Goal: Information Seeking & Learning: Learn about a topic

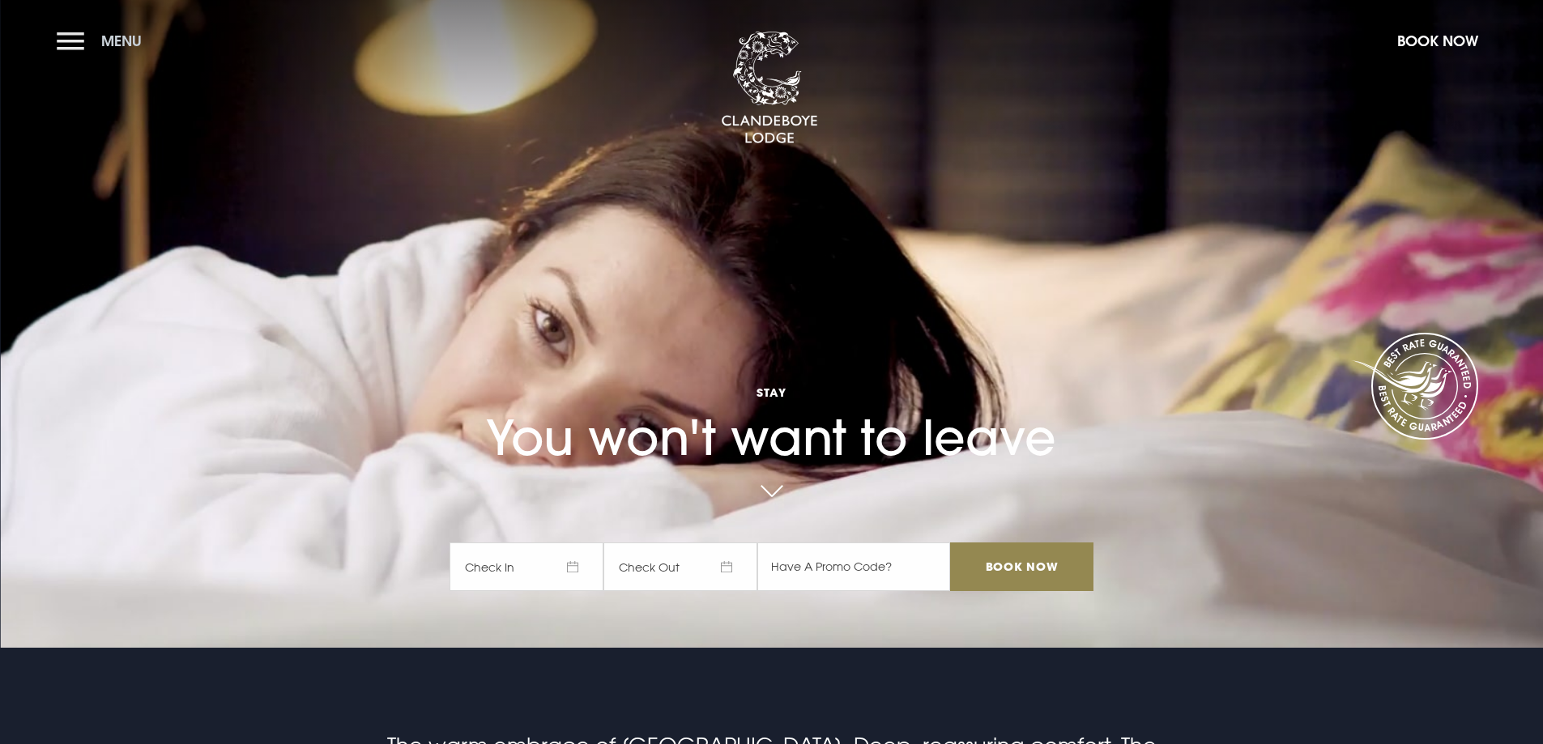
click at [74, 42] on button "Menu" at bounding box center [103, 40] width 93 height 35
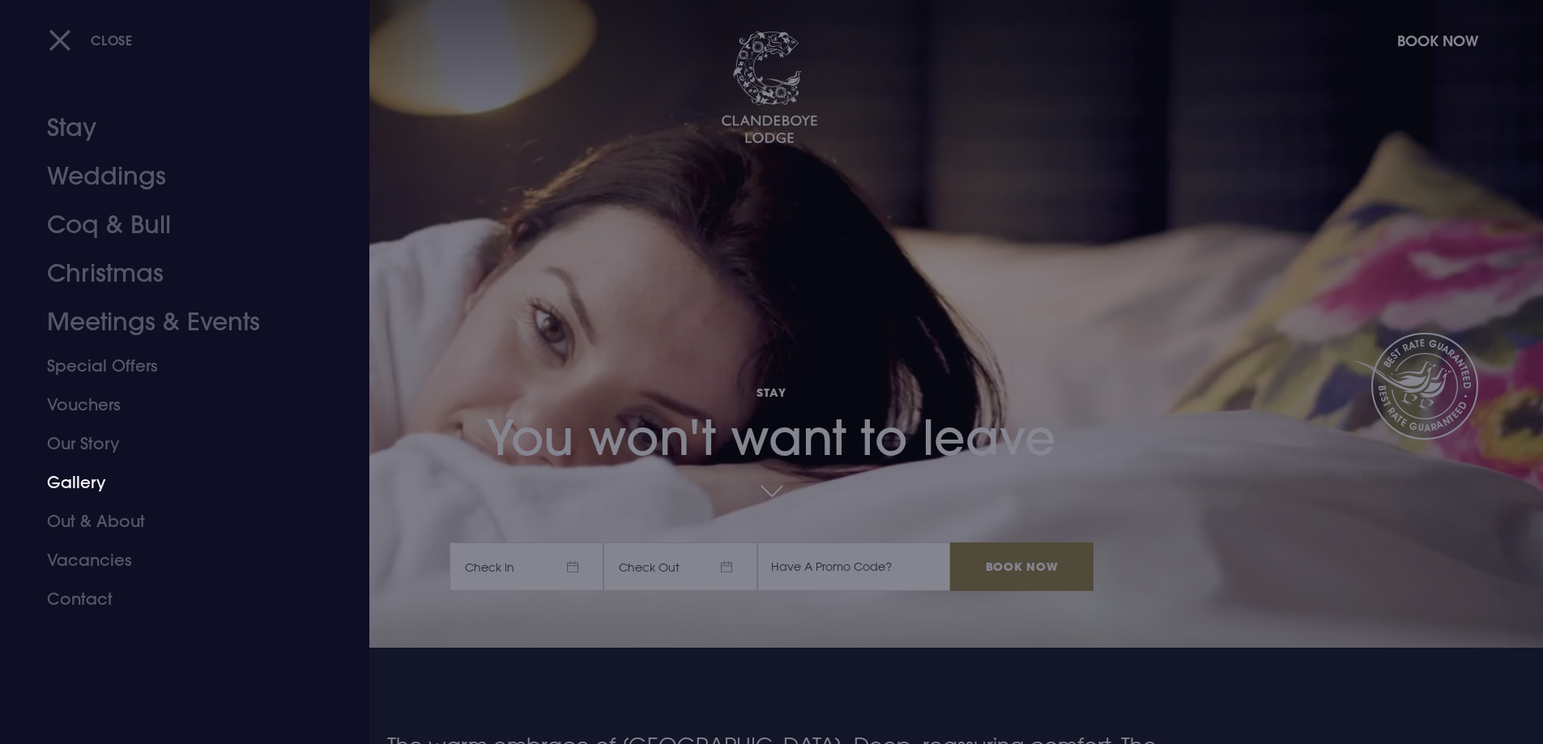
click at [78, 478] on link "Gallery" at bounding box center [175, 482] width 256 height 39
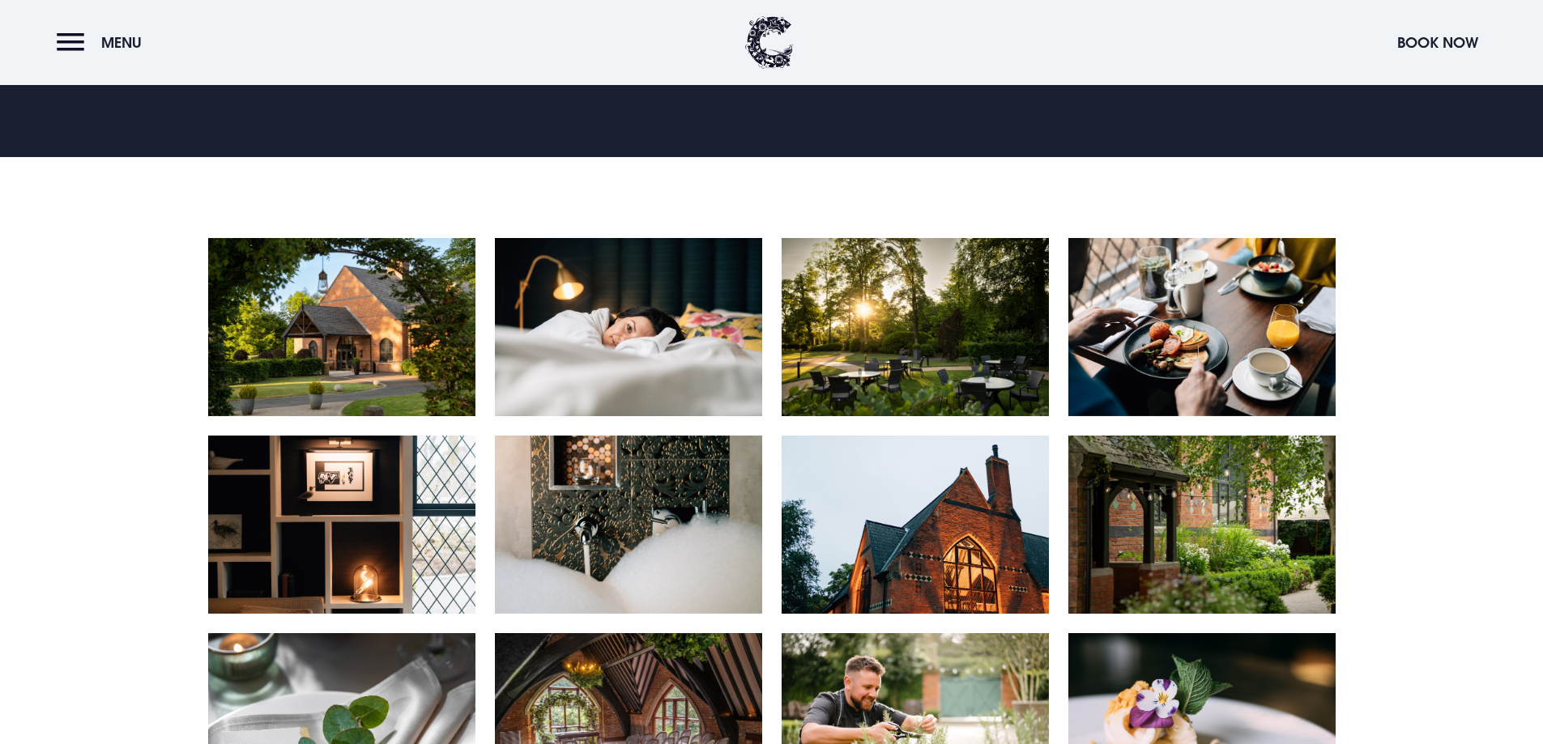
scroll to position [729, 0]
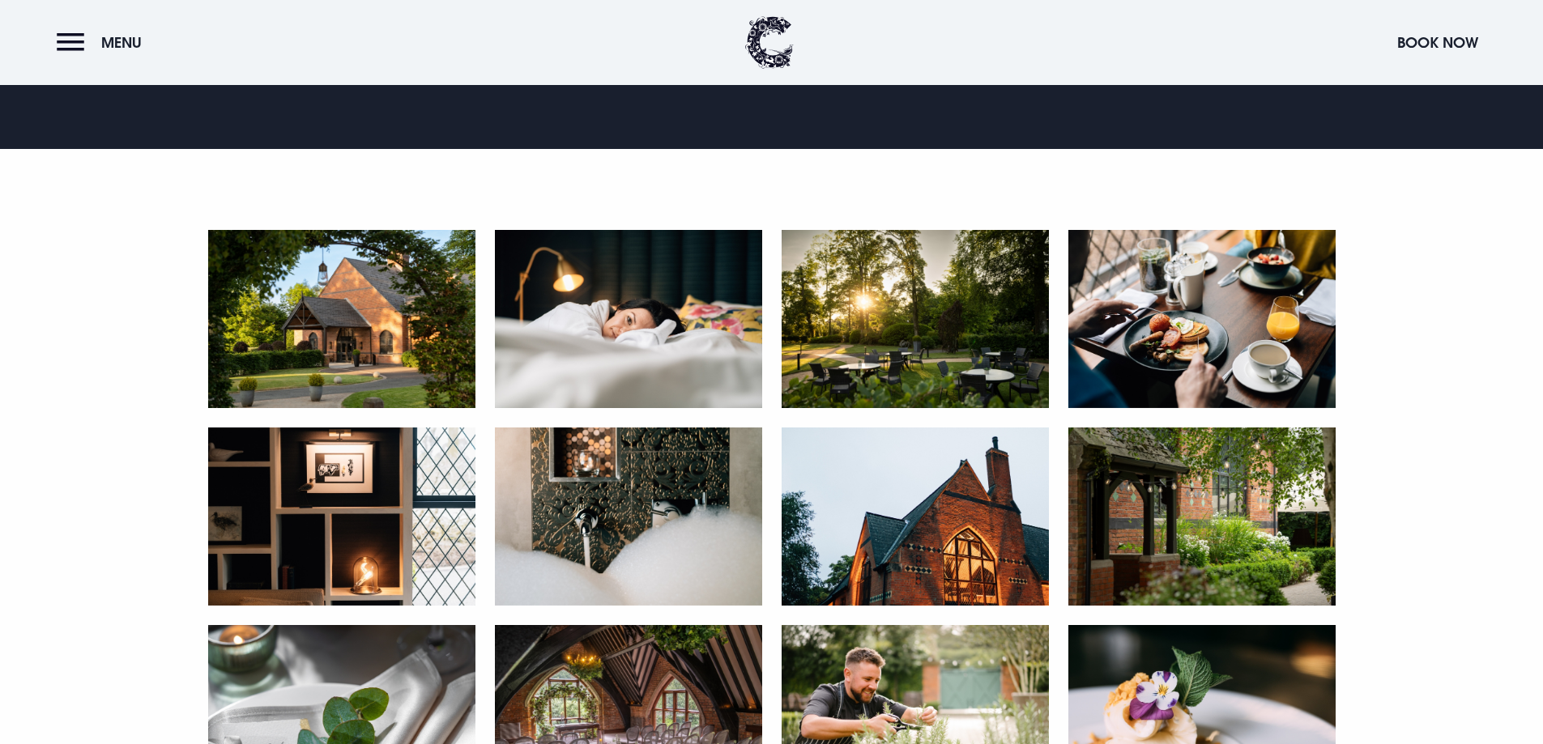
click at [335, 325] on img at bounding box center [341, 319] width 267 height 178
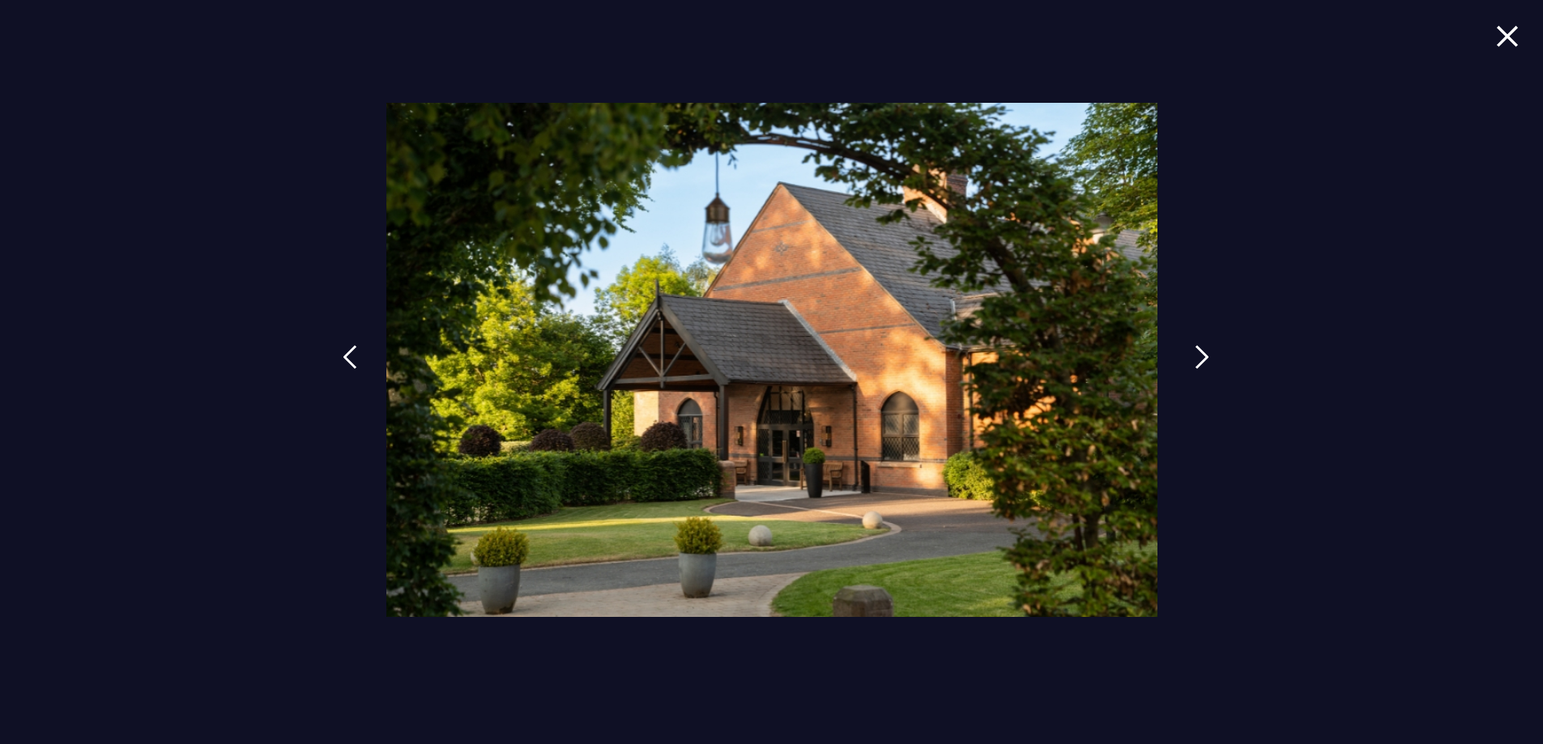
click at [1198, 351] on img at bounding box center [1201, 357] width 15 height 24
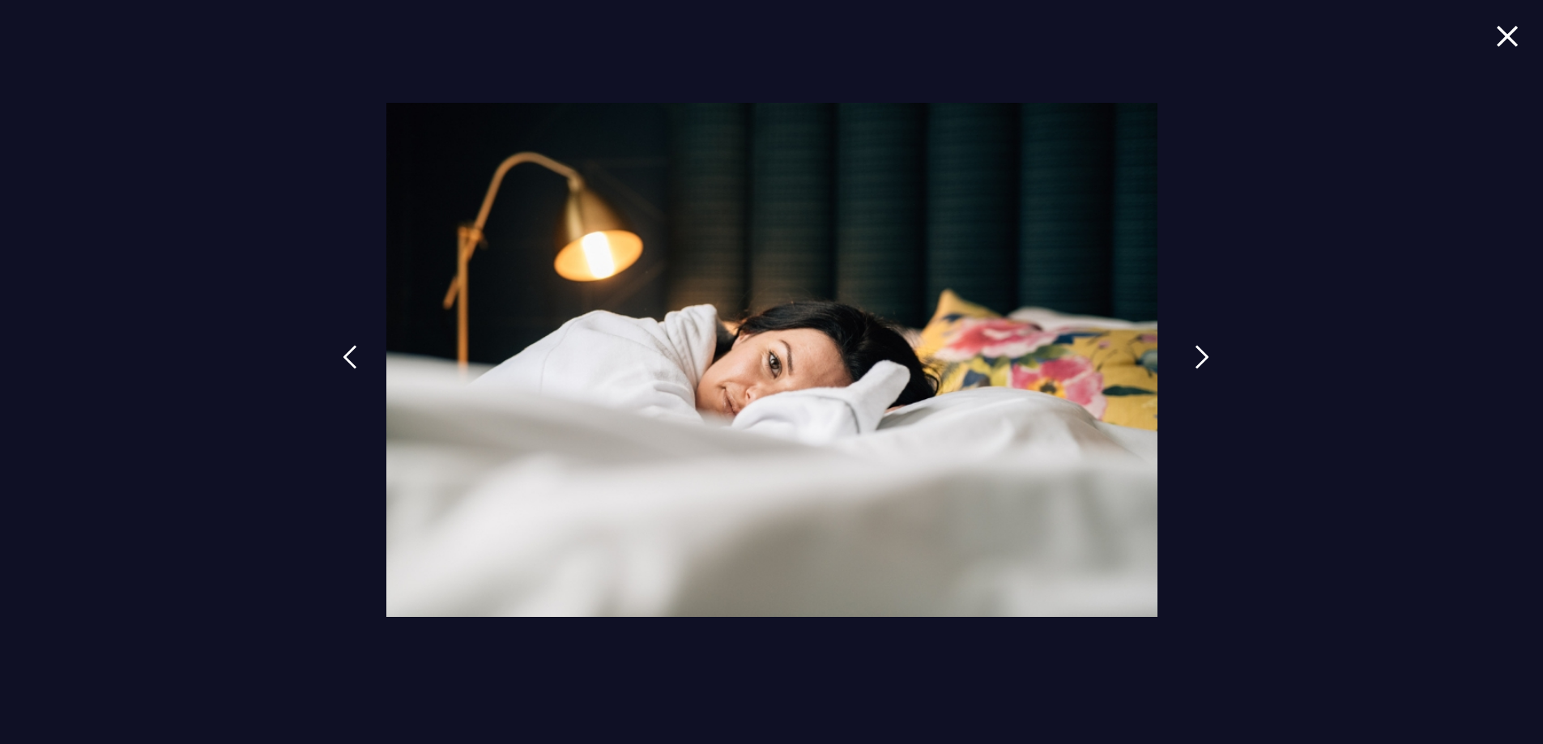
click at [1198, 351] on img at bounding box center [1201, 357] width 15 height 24
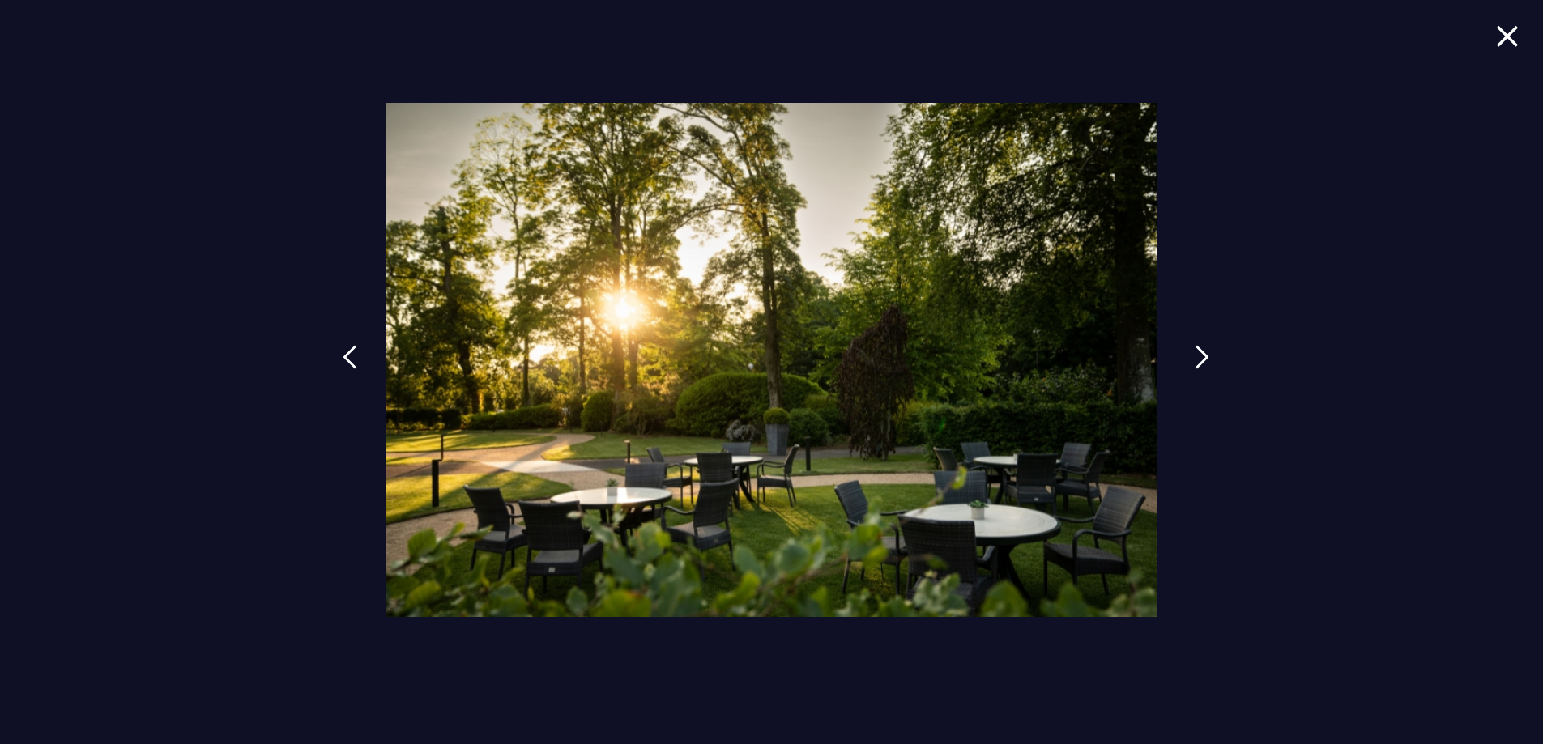
click at [1198, 351] on img at bounding box center [1201, 357] width 15 height 24
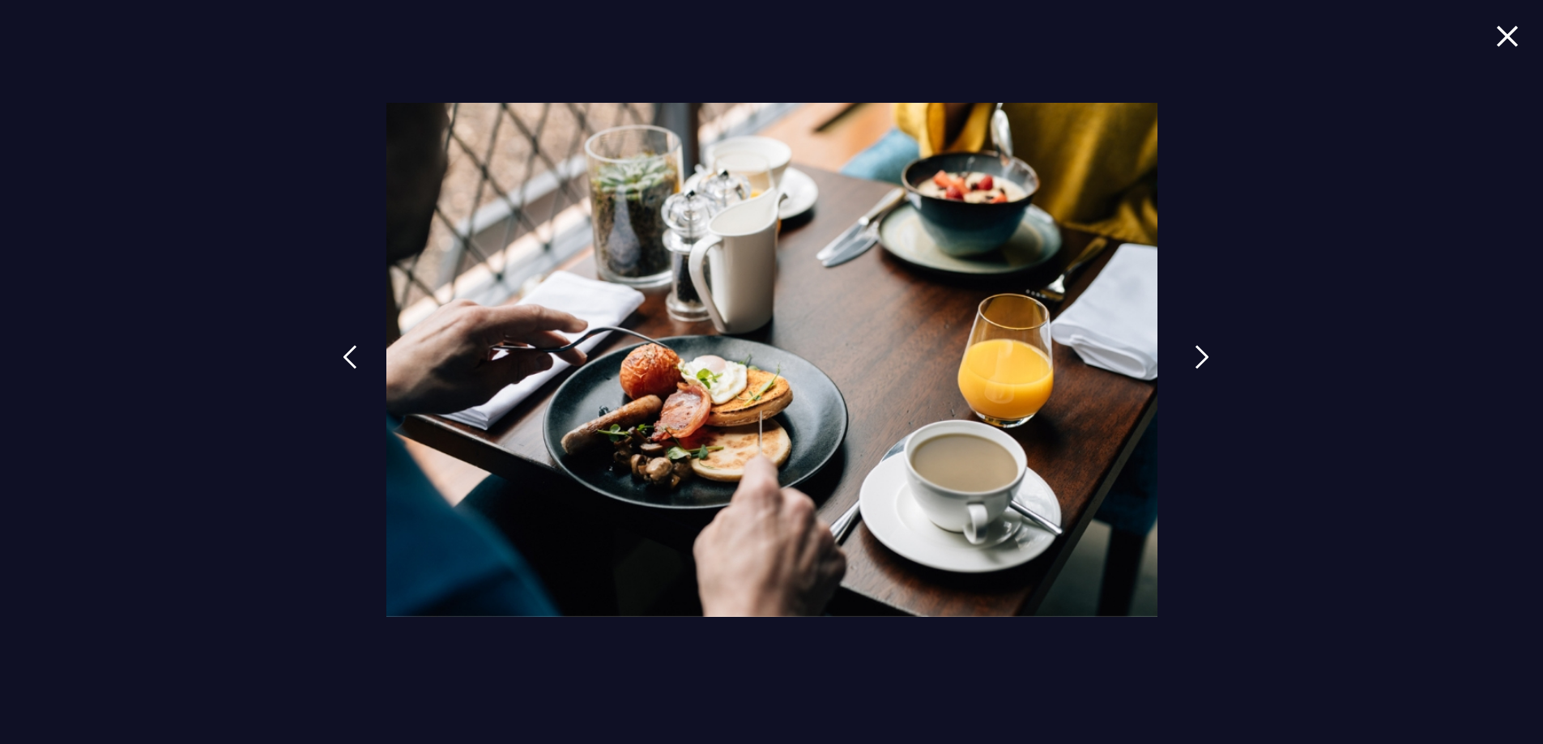
click at [1198, 351] on img at bounding box center [1201, 357] width 15 height 24
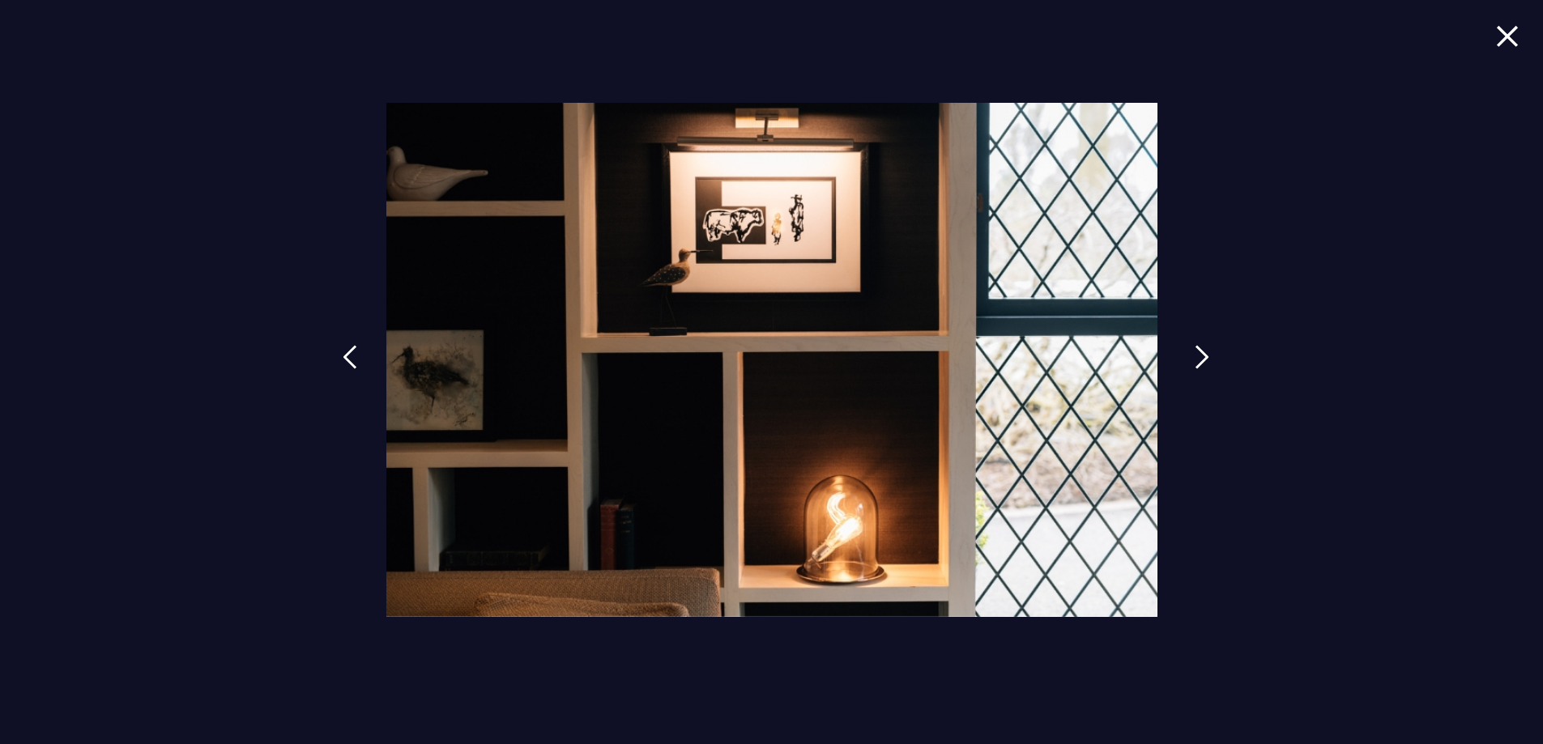
click at [1198, 351] on img at bounding box center [1201, 357] width 15 height 24
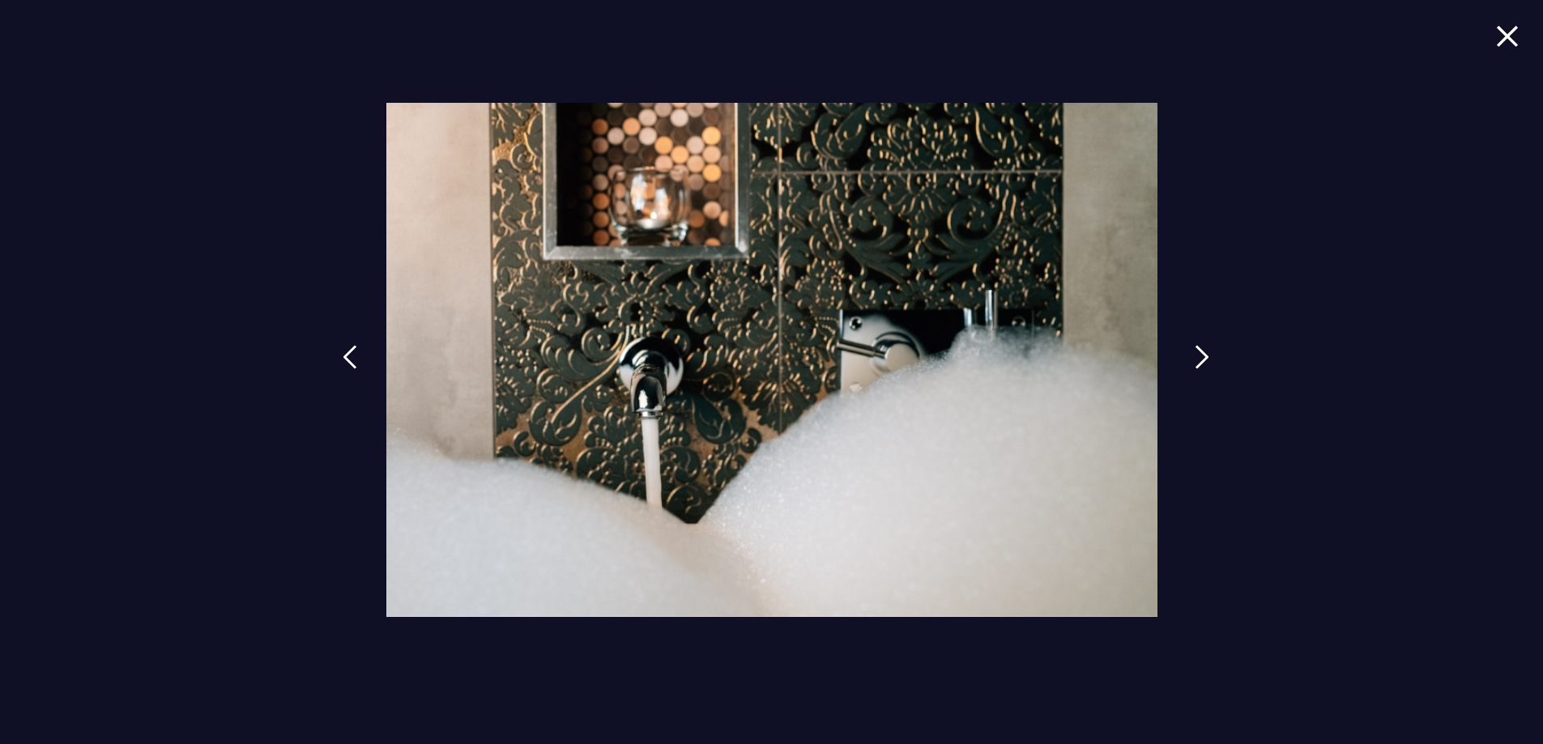
click at [1198, 351] on img at bounding box center [1201, 357] width 15 height 24
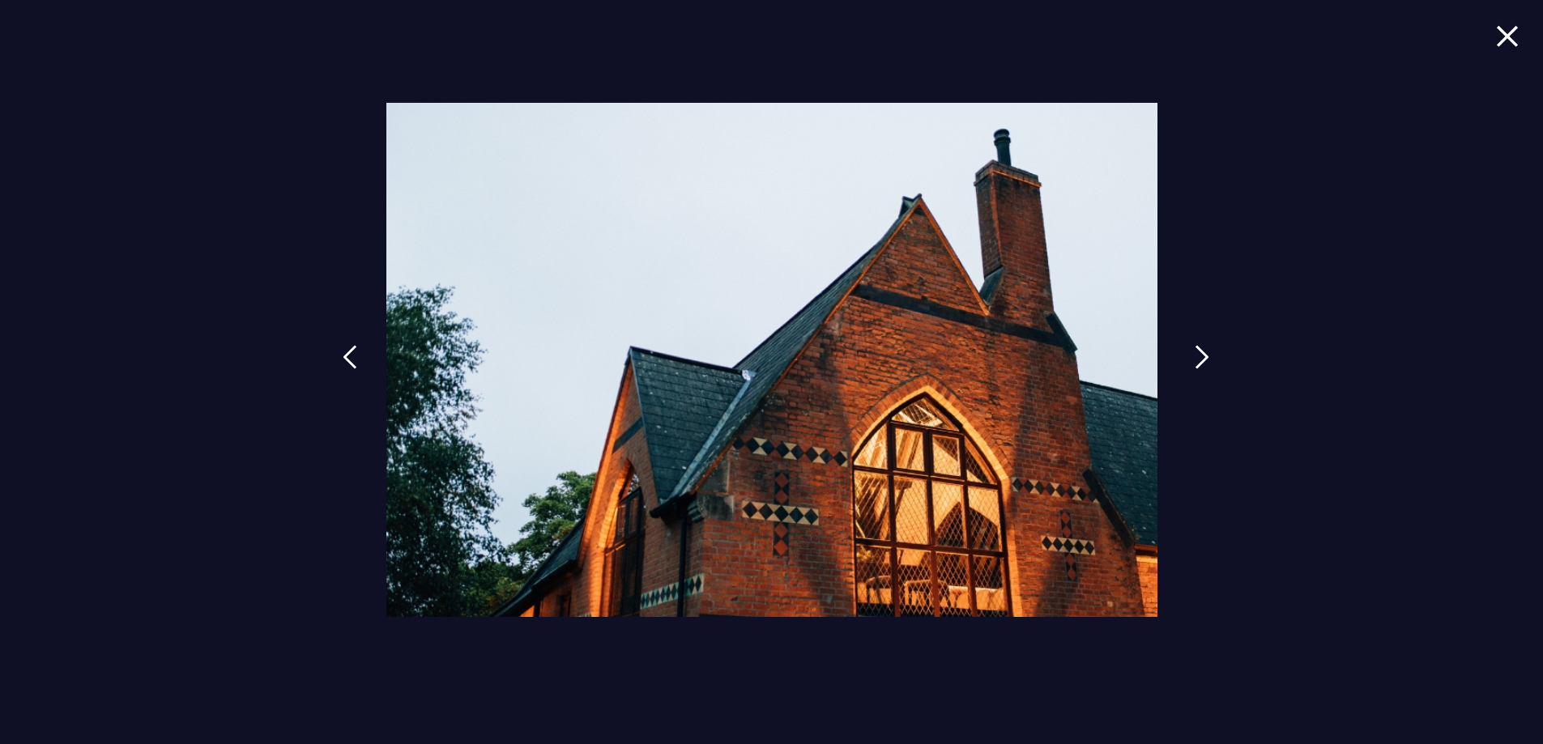
click at [1198, 351] on img at bounding box center [1201, 357] width 15 height 24
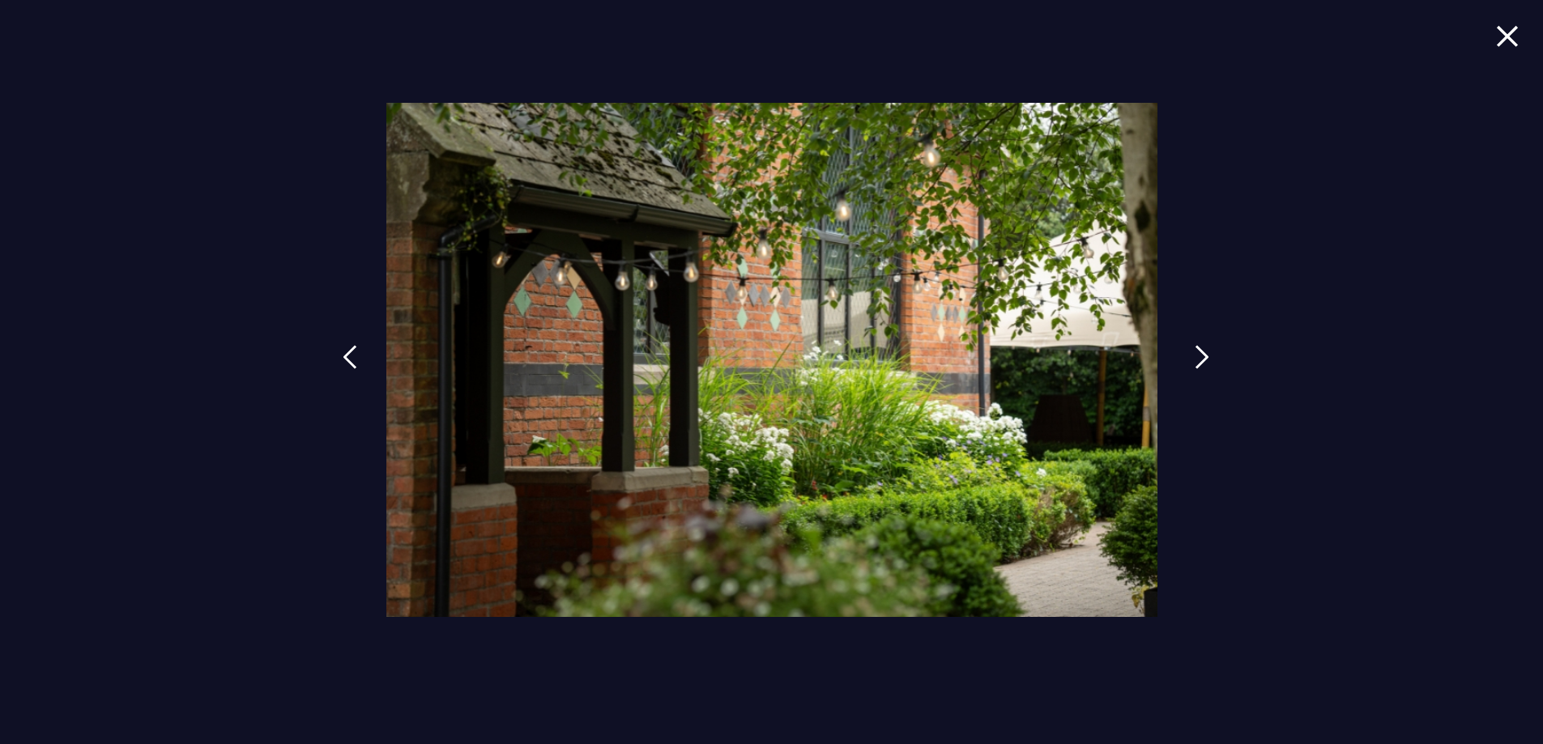
click at [1198, 351] on img at bounding box center [1201, 357] width 15 height 24
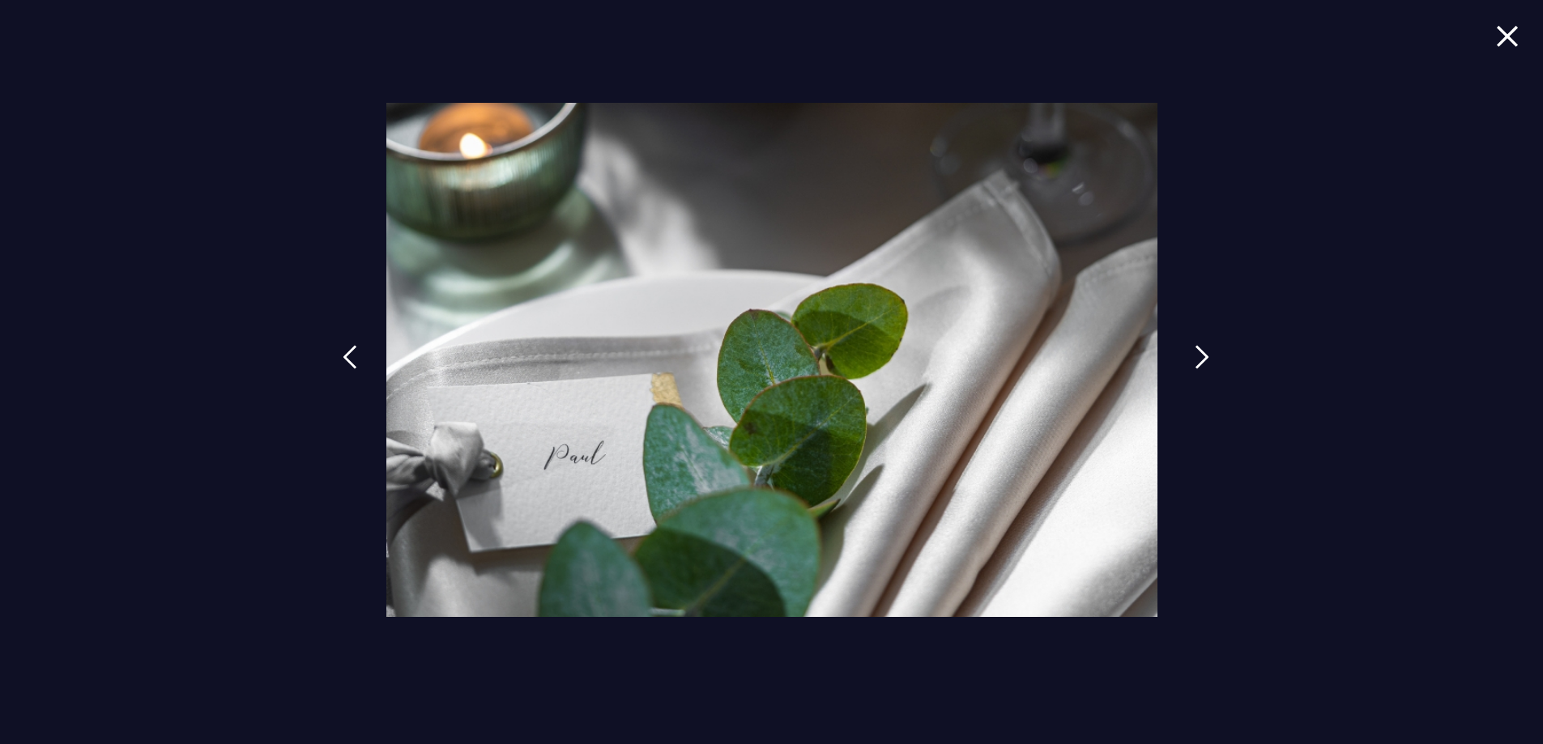
click at [1198, 351] on img at bounding box center [1201, 357] width 15 height 24
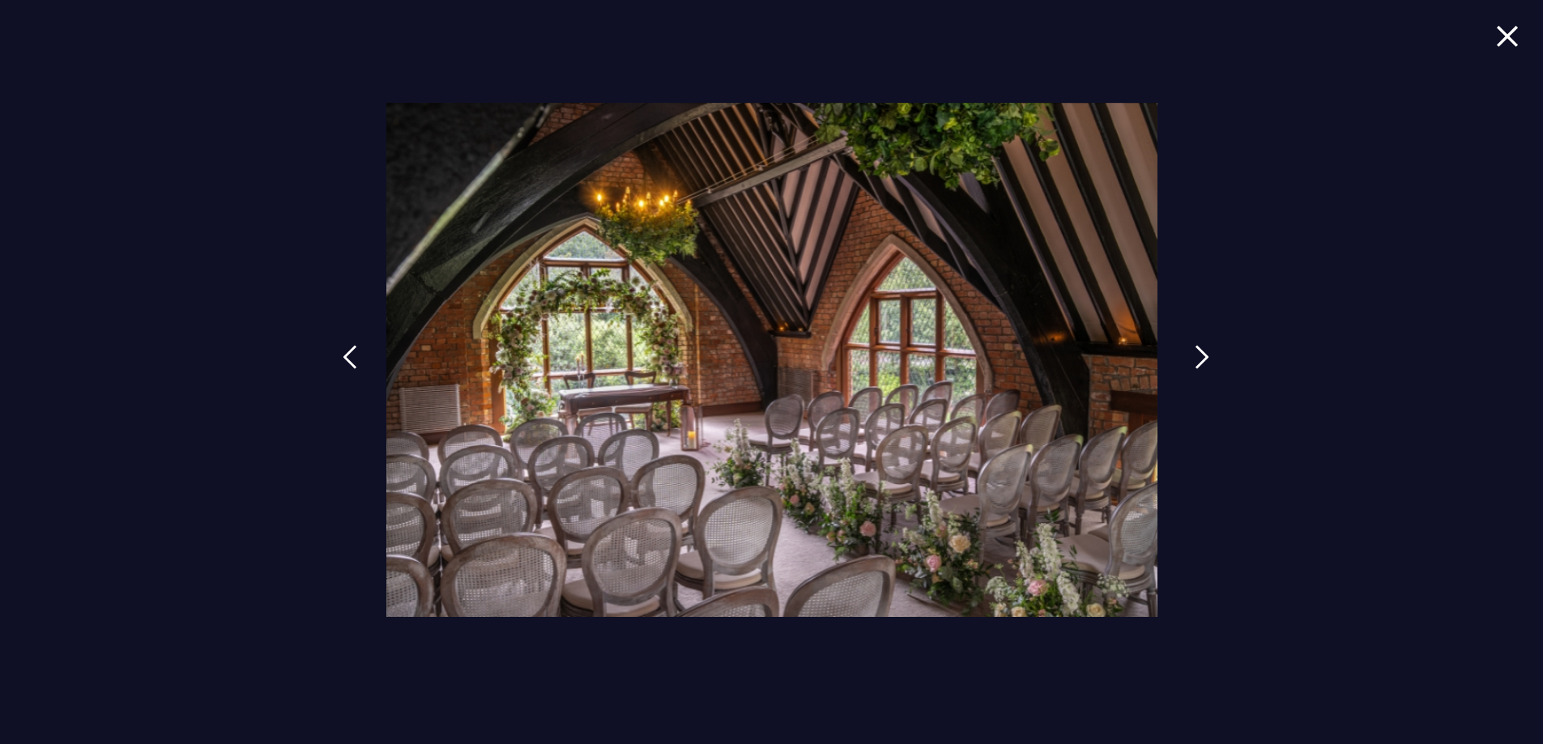
click at [1198, 351] on img at bounding box center [1201, 357] width 15 height 24
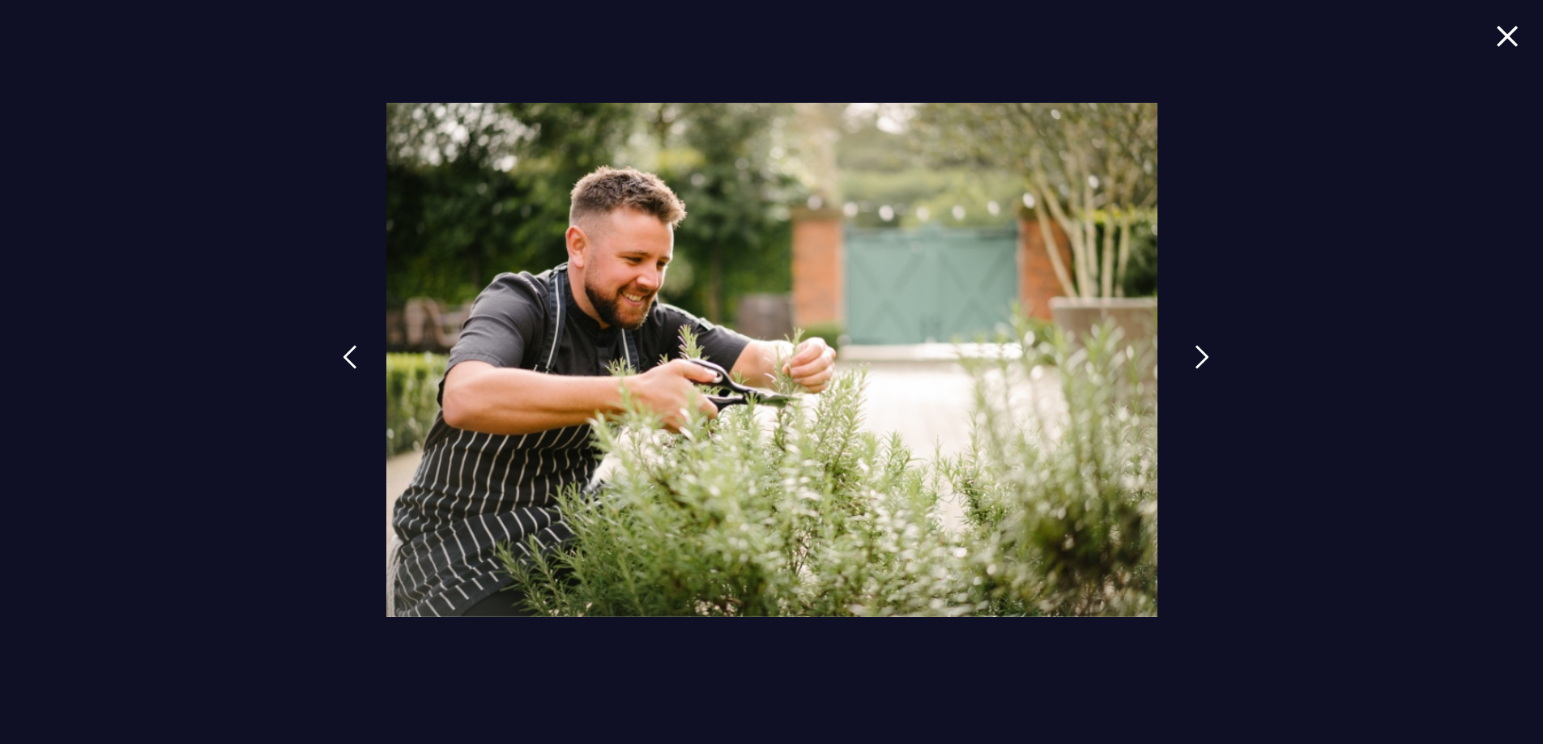
click at [1198, 351] on img at bounding box center [1201, 357] width 15 height 24
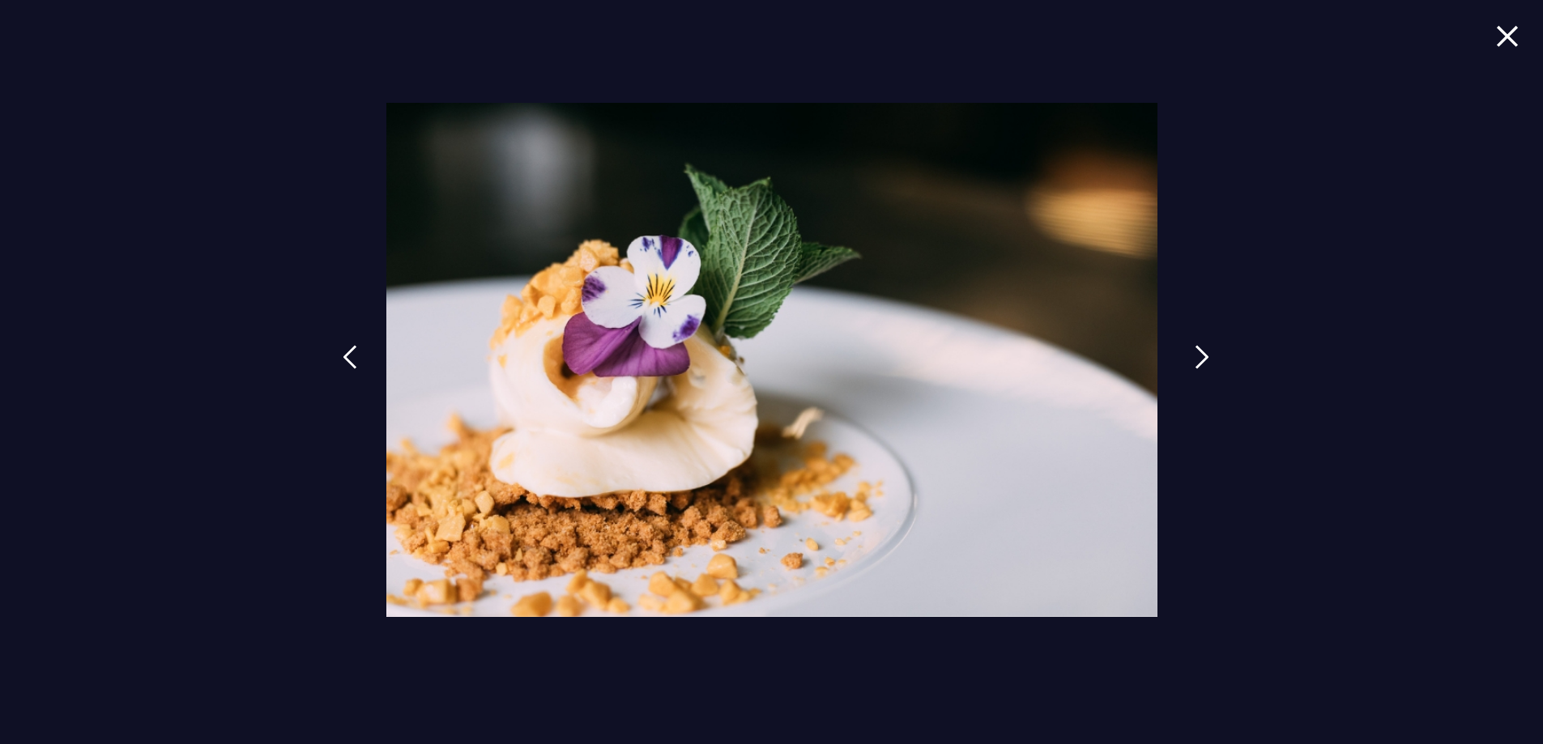
click at [1198, 351] on img at bounding box center [1201, 357] width 15 height 24
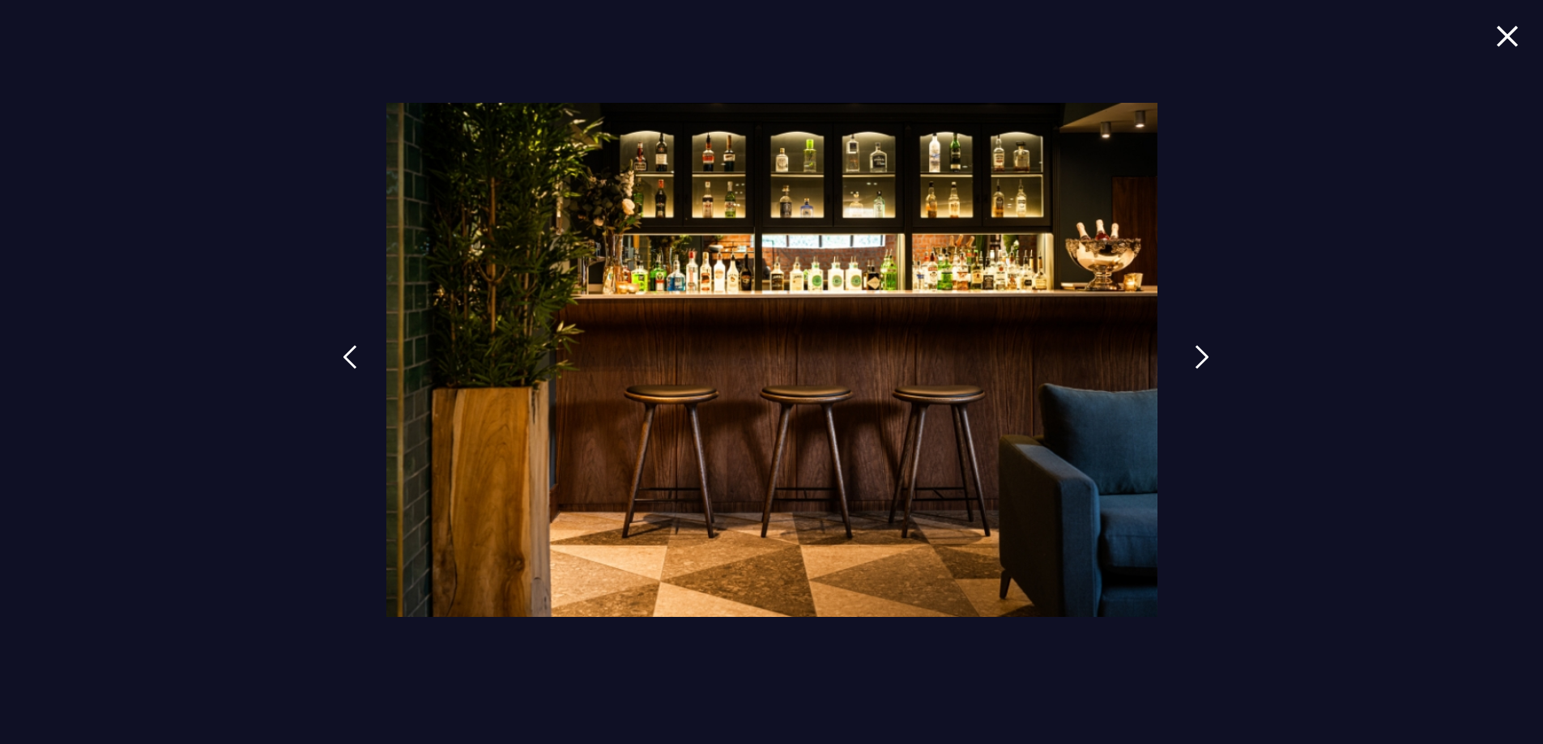
click at [1200, 351] on img at bounding box center [1201, 357] width 15 height 24
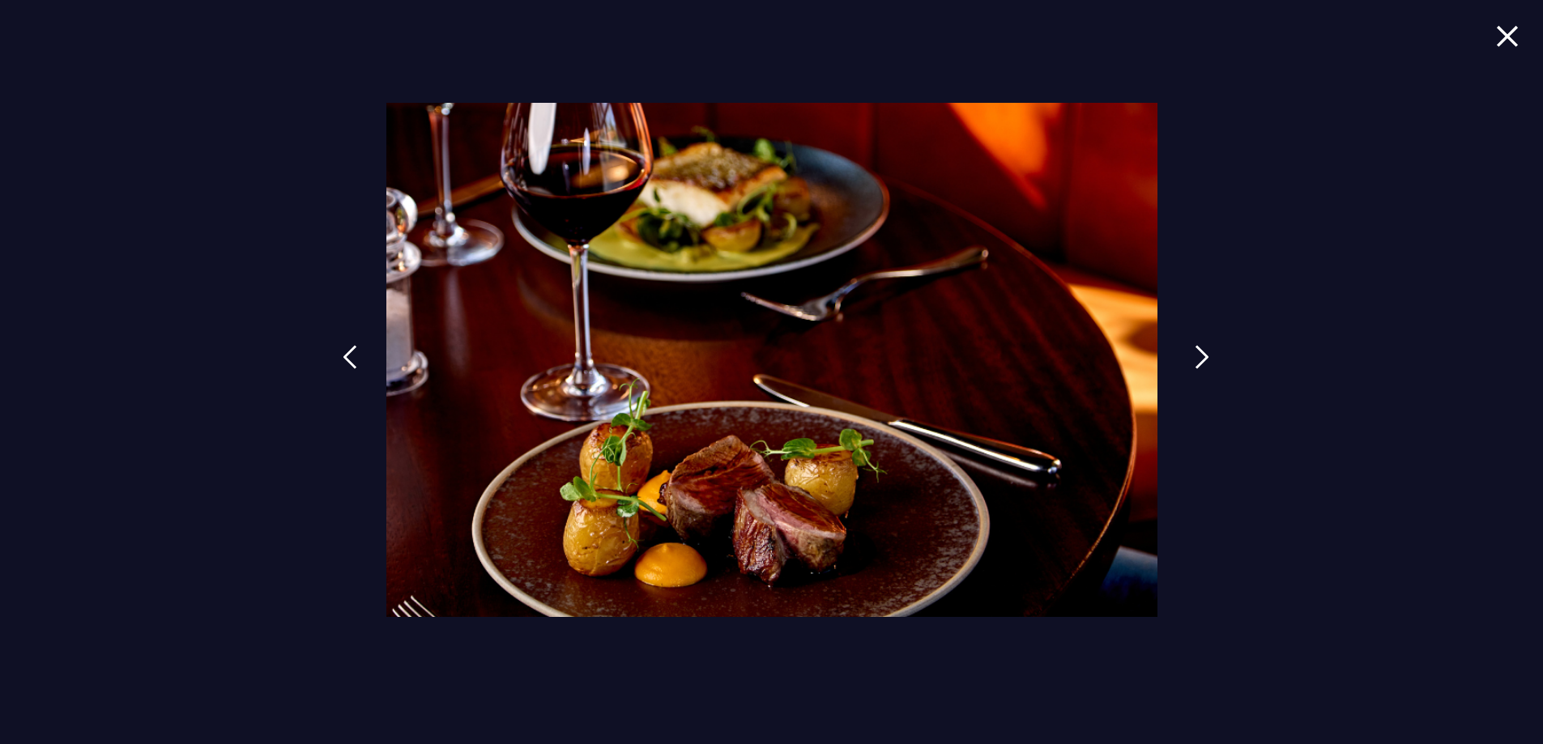
click at [1201, 351] on img at bounding box center [1201, 357] width 15 height 24
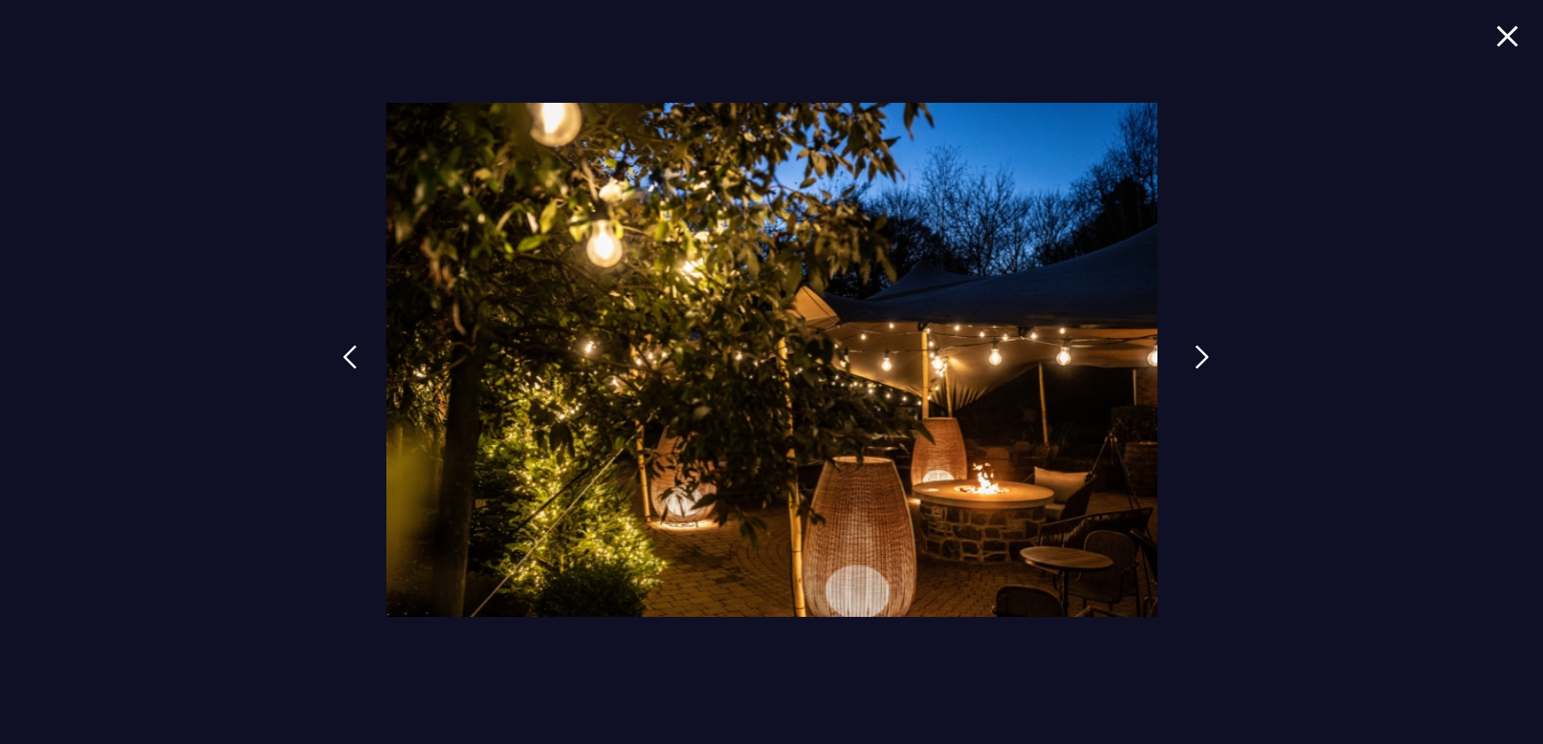
click at [1201, 351] on img at bounding box center [1201, 357] width 15 height 24
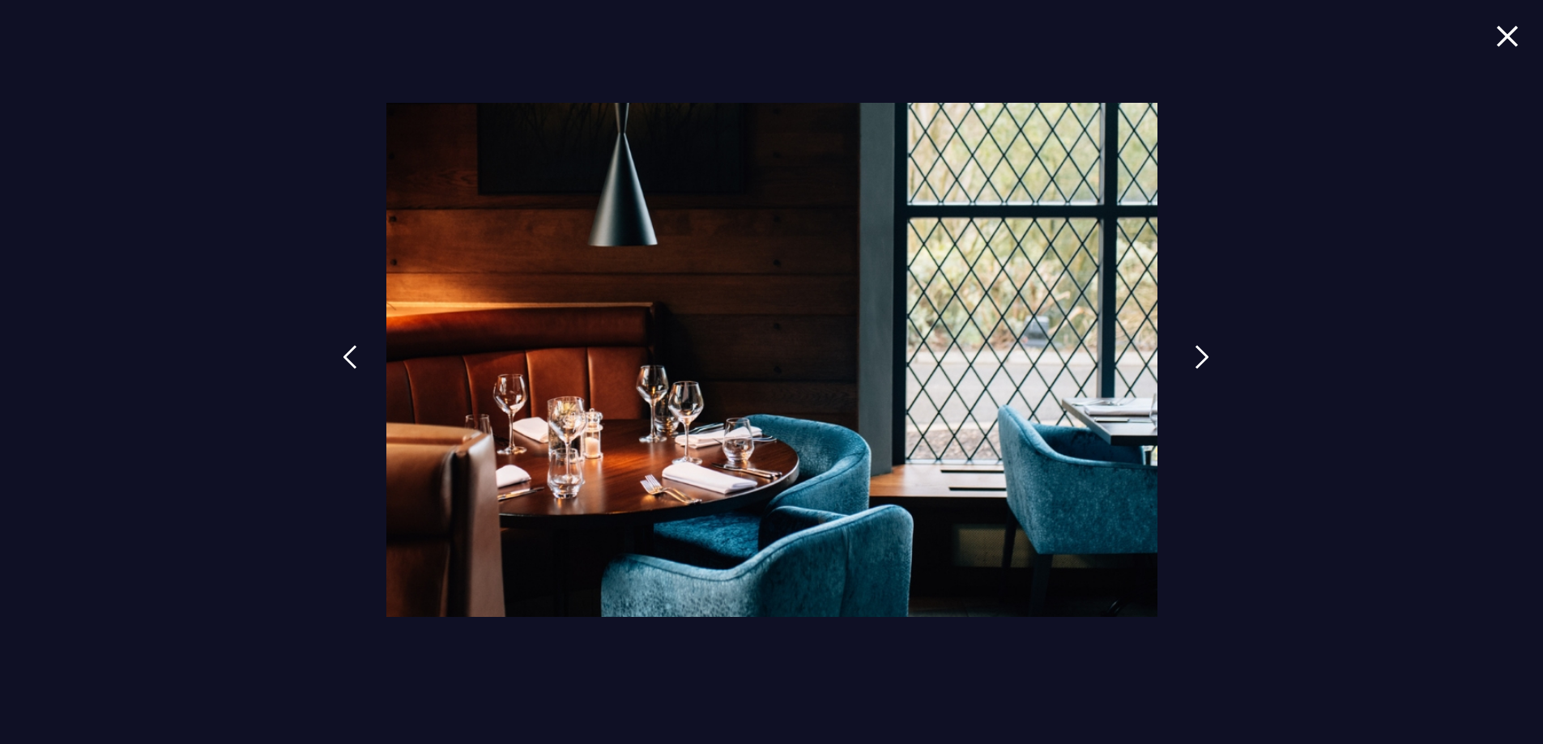
click at [1201, 351] on img at bounding box center [1201, 357] width 15 height 24
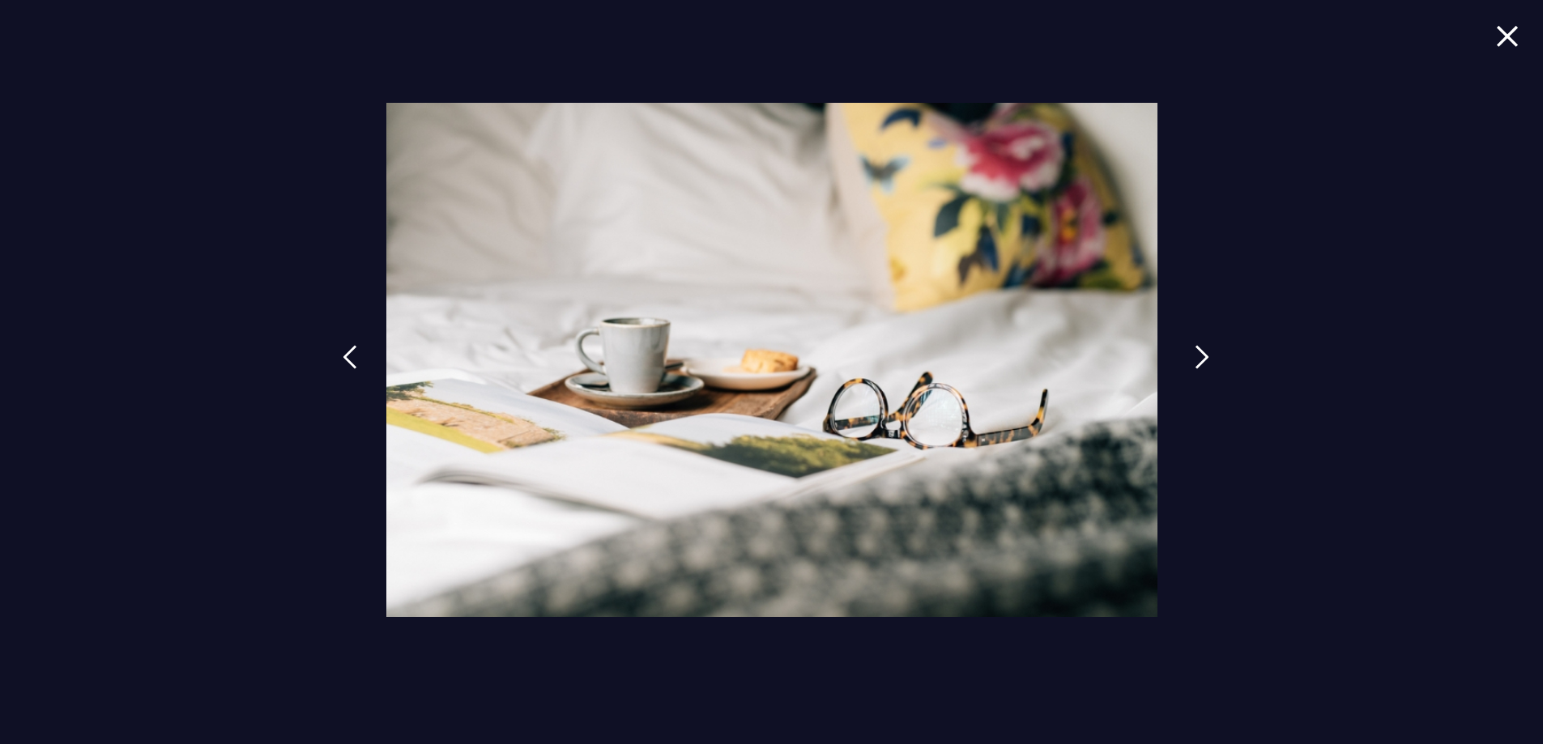
click at [1201, 351] on img at bounding box center [1201, 357] width 15 height 24
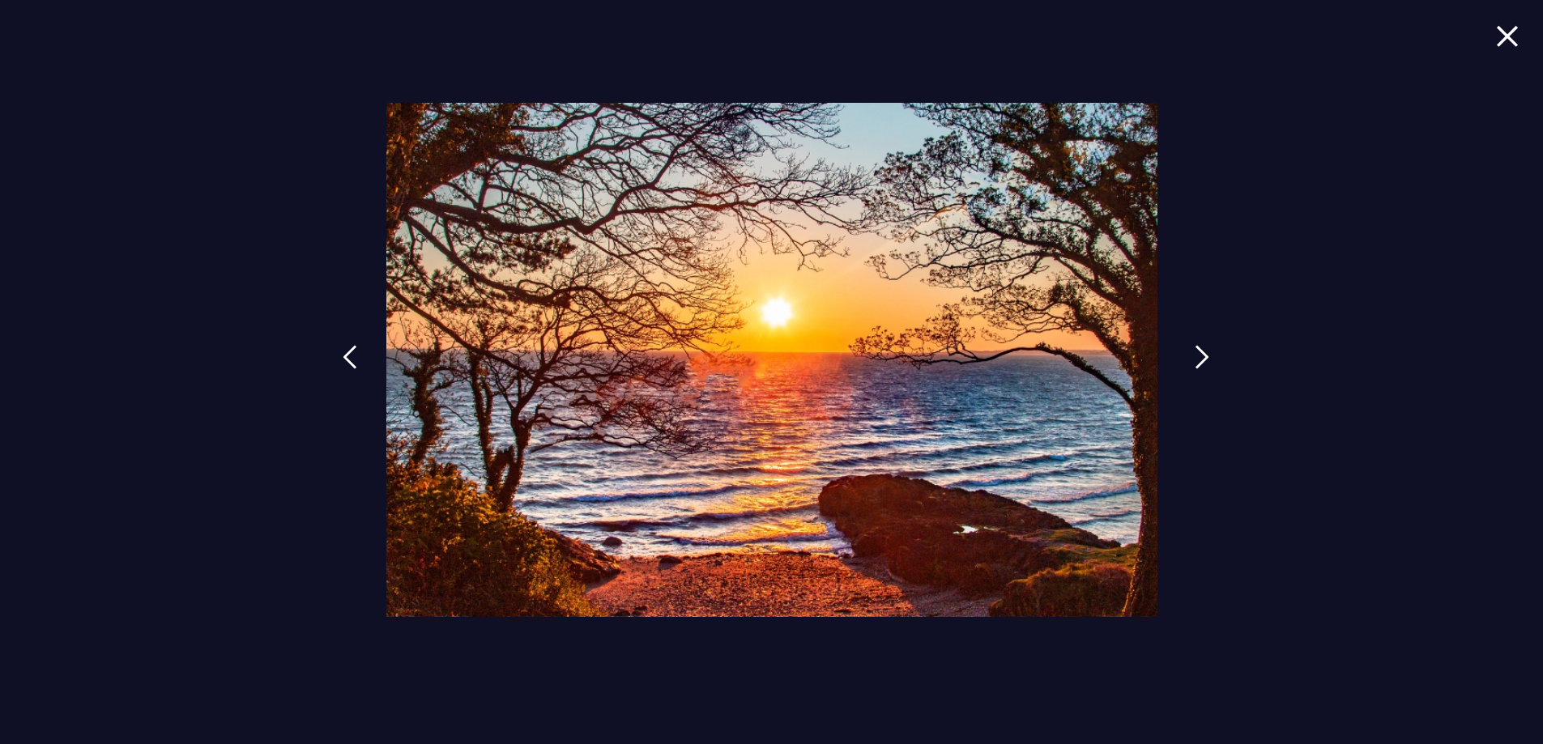
click at [1201, 351] on img at bounding box center [1201, 357] width 15 height 24
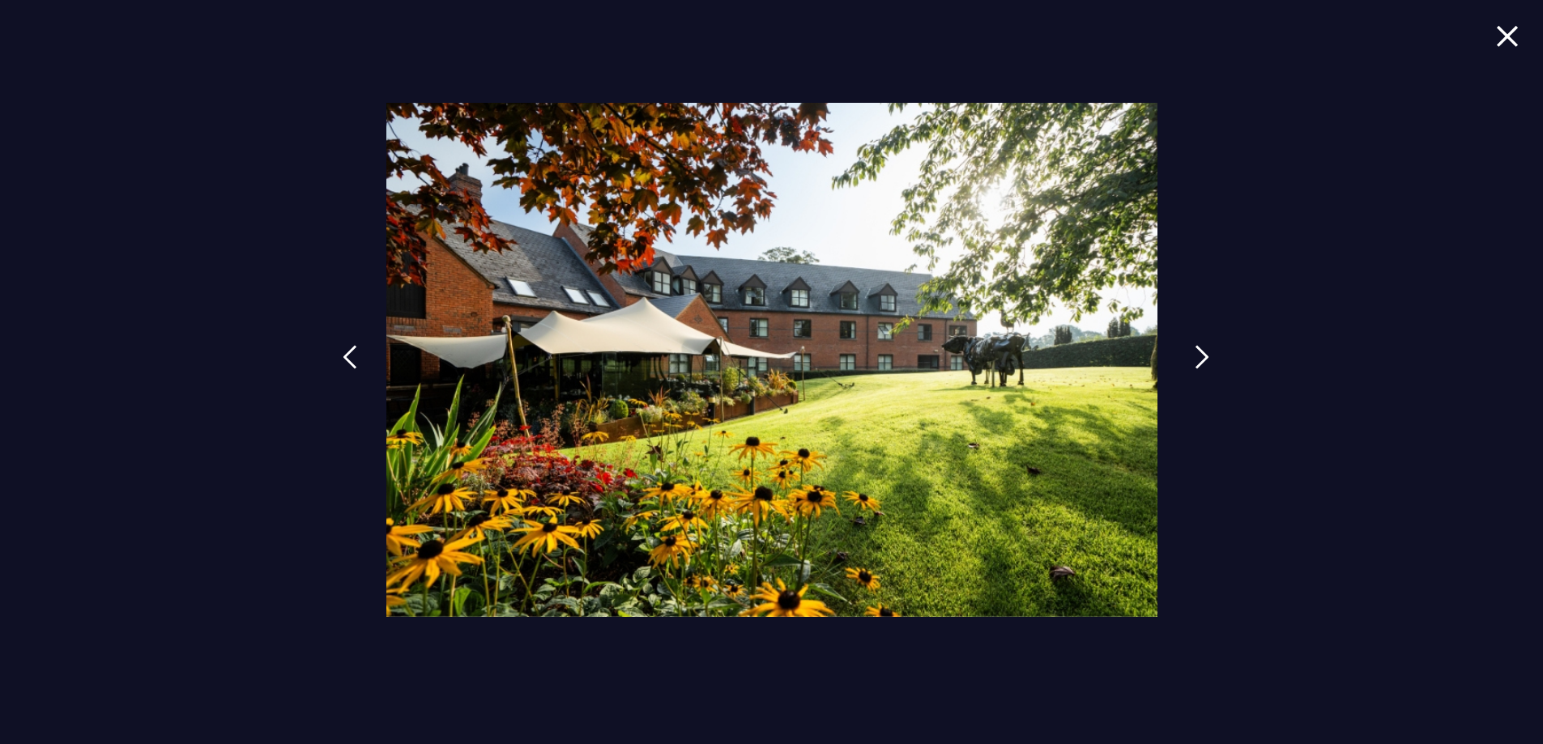
click at [1201, 351] on img at bounding box center [1201, 357] width 15 height 24
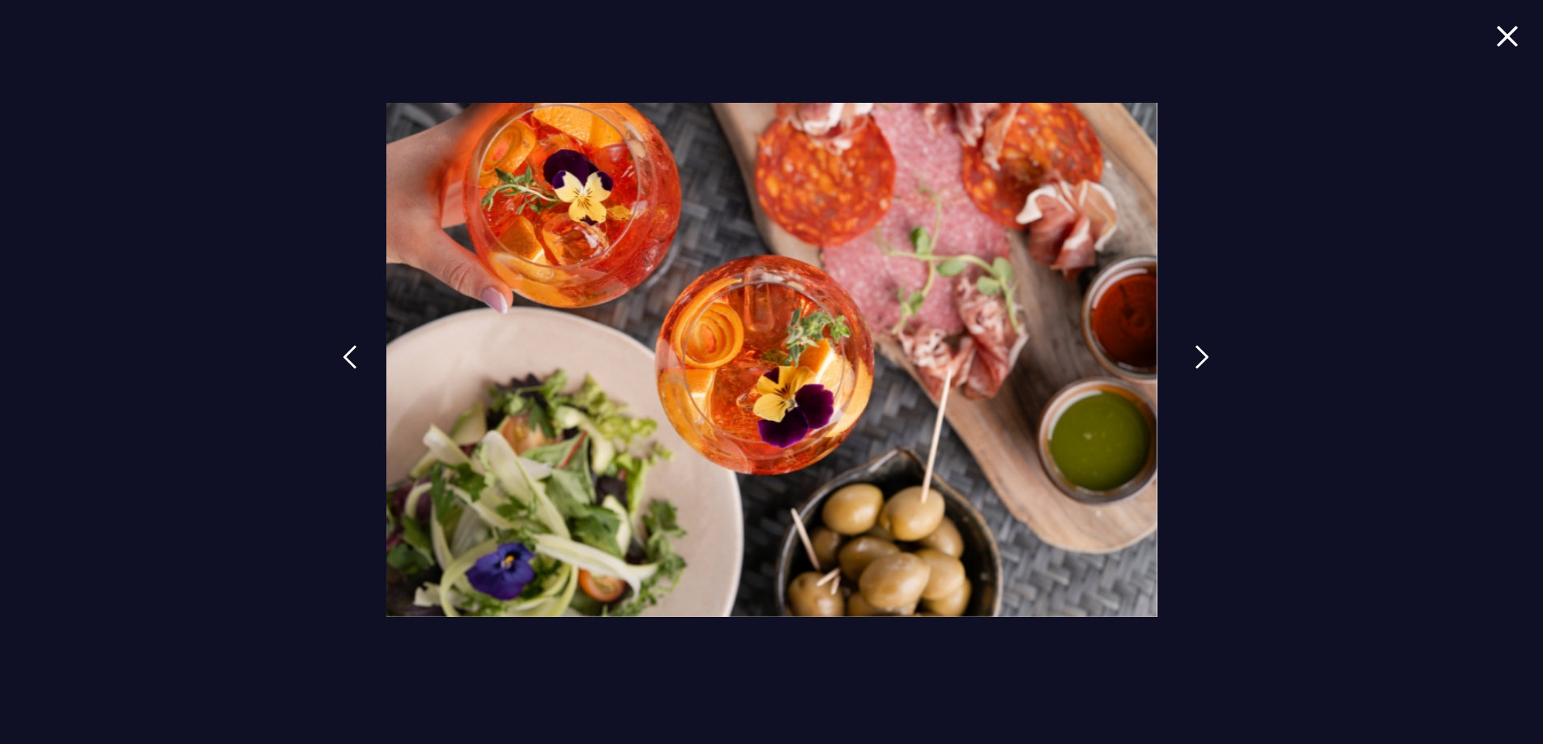
click at [1201, 351] on img at bounding box center [1201, 357] width 15 height 24
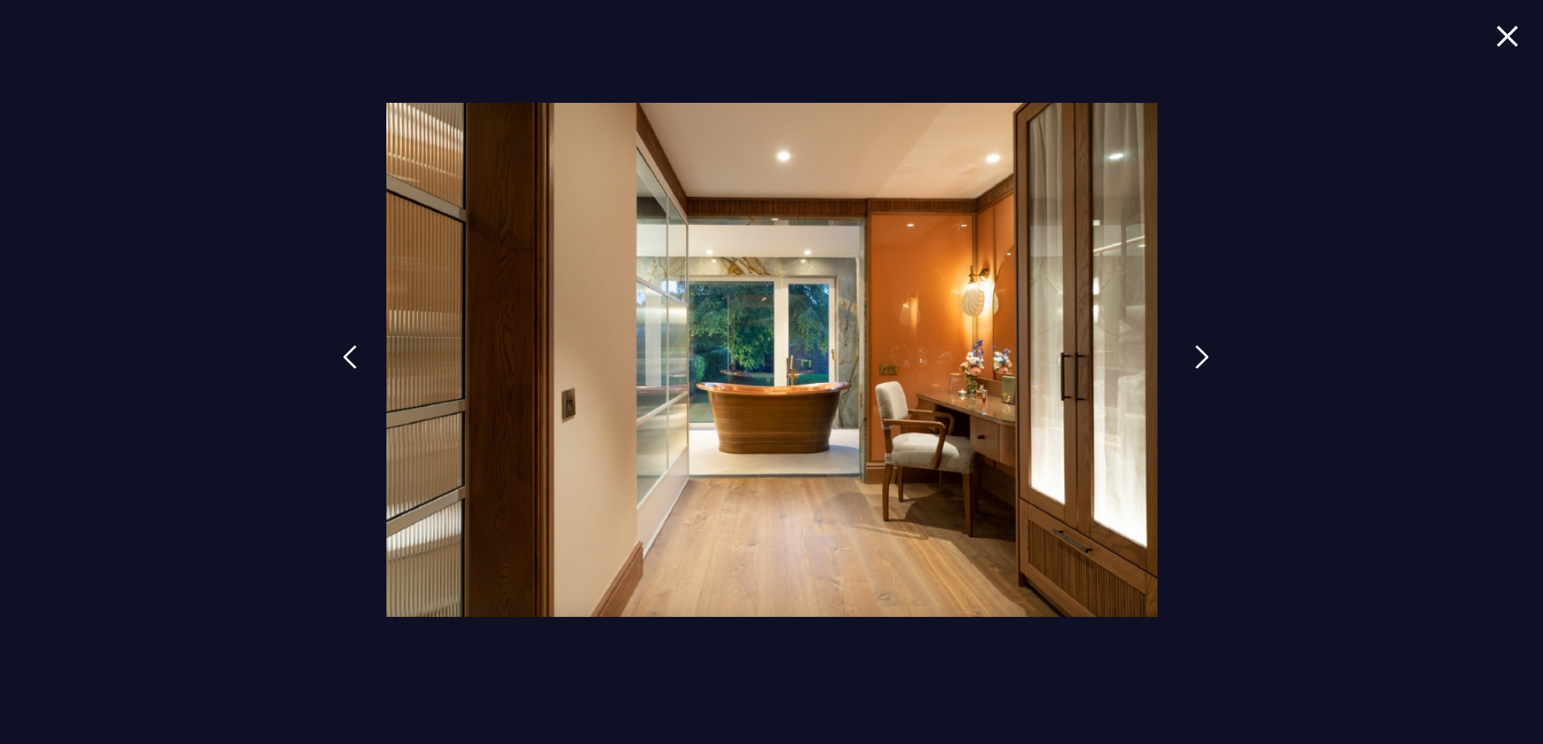
click at [1201, 351] on img at bounding box center [1201, 357] width 15 height 24
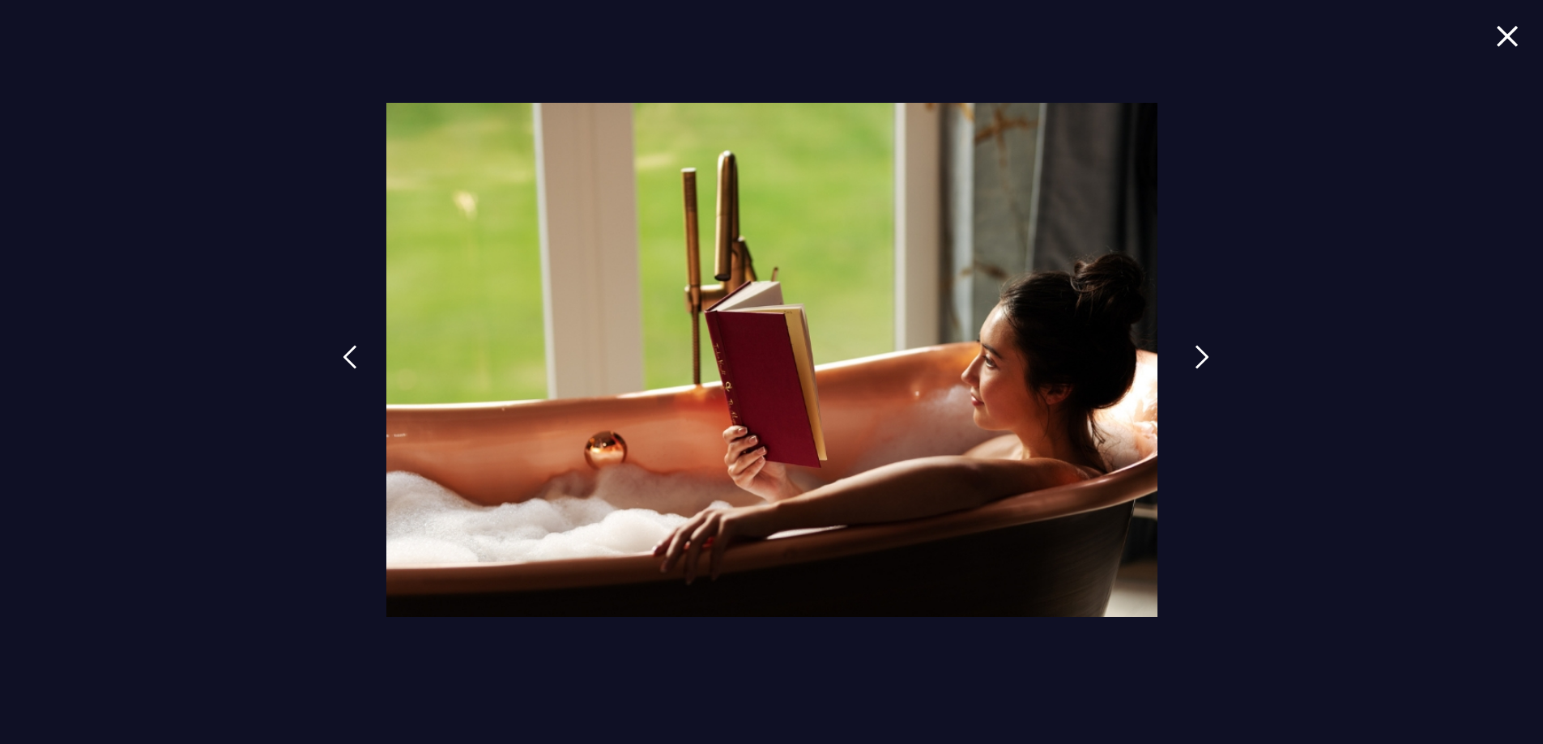
click at [1201, 350] on img at bounding box center [1201, 357] width 15 height 24
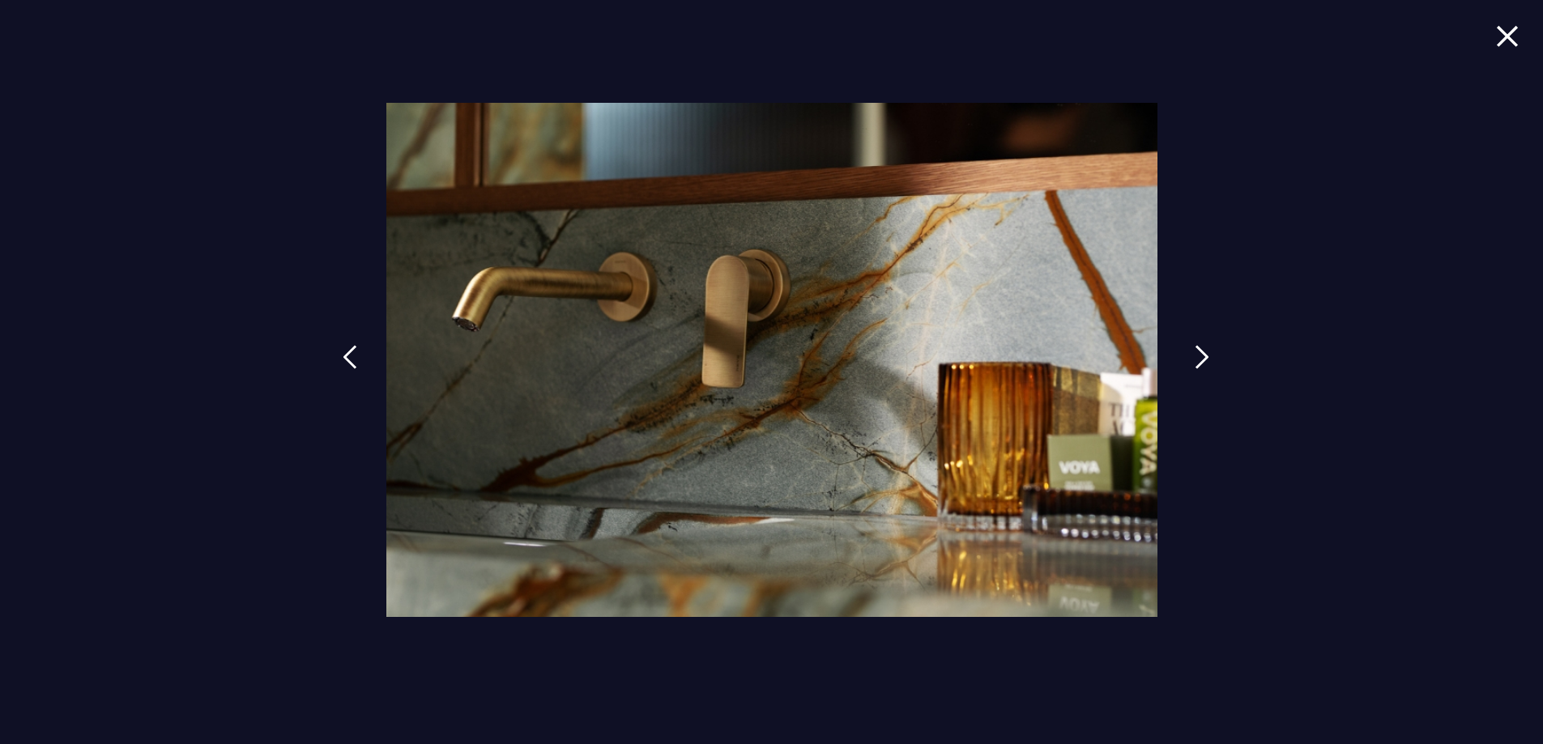
click at [1202, 350] on img at bounding box center [1201, 357] width 15 height 24
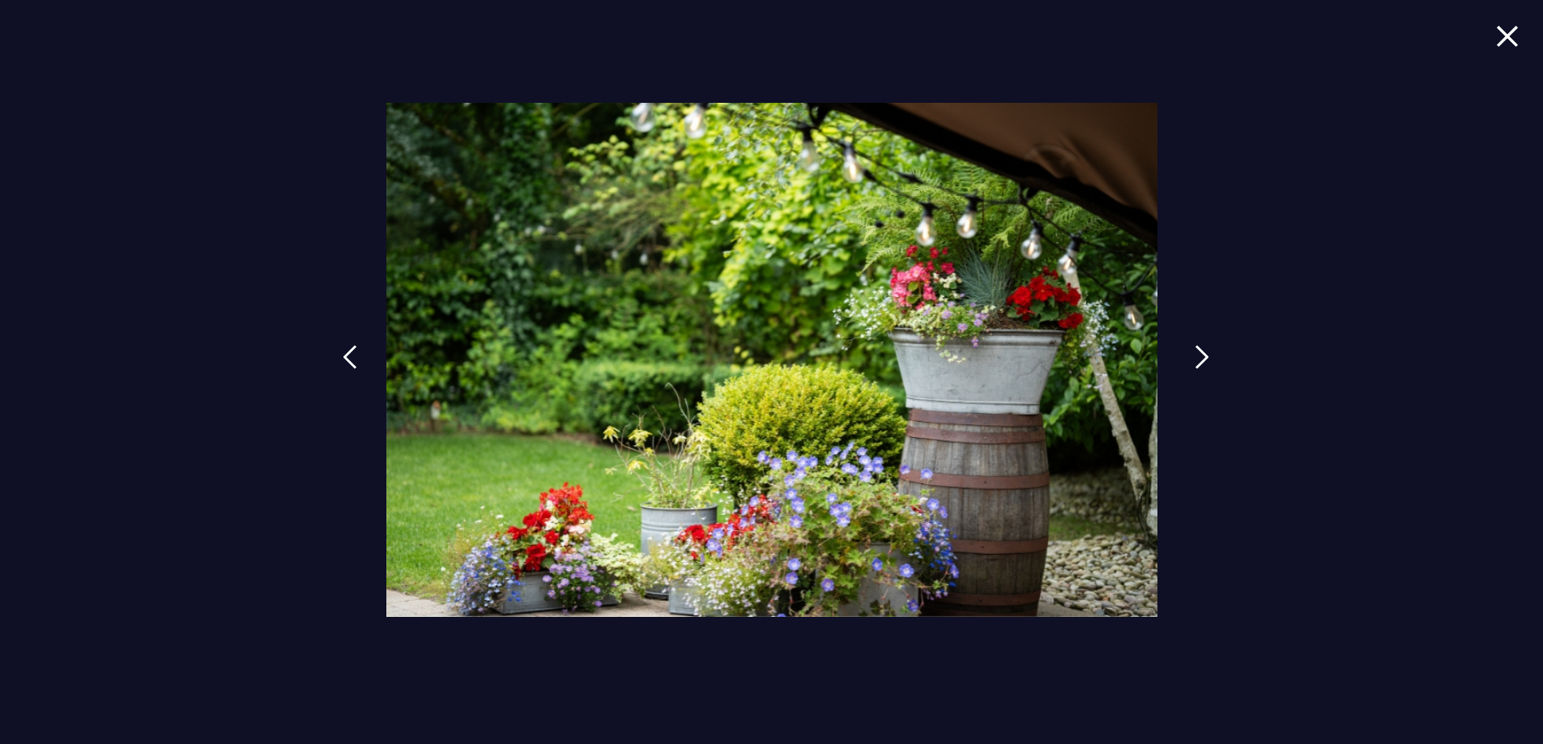
click at [1202, 349] on img at bounding box center [1201, 357] width 15 height 24
